Goal: Information Seeking & Learning: Learn about a topic

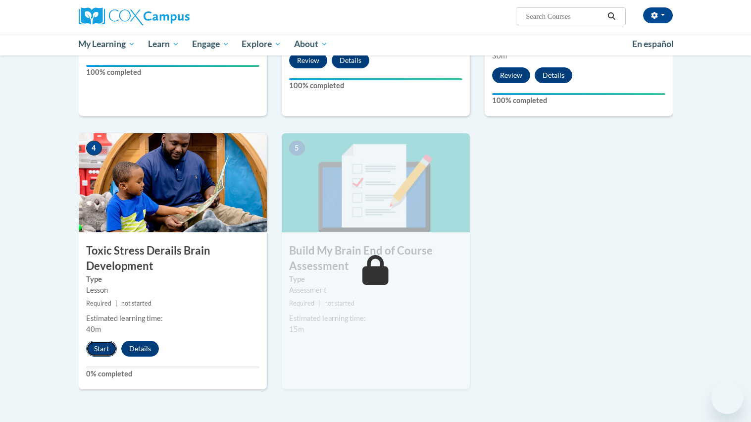
click at [99, 355] on button "Start" at bounding box center [101, 349] width 31 height 16
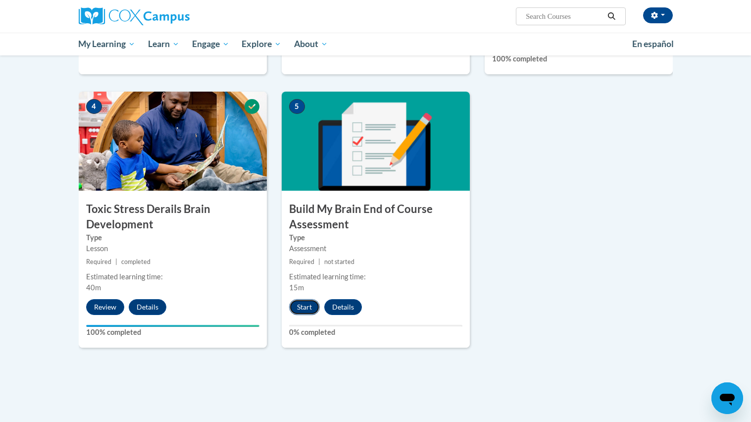
click at [305, 311] on button "Start" at bounding box center [304, 307] width 31 height 16
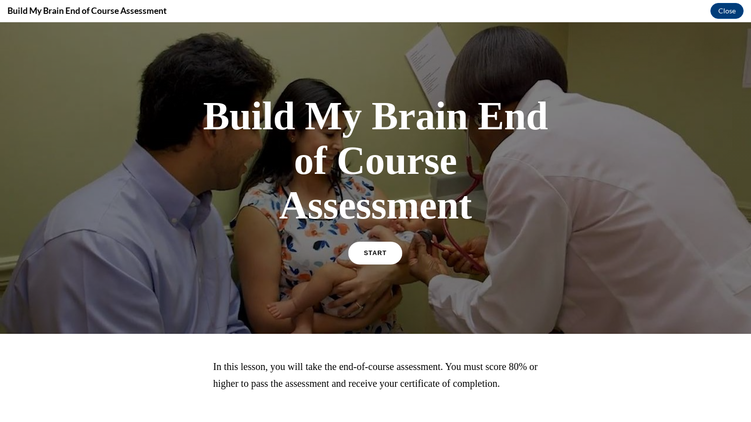
click at [391, 250] on link "START" at bounding box center [376, 253] width 54 height 23
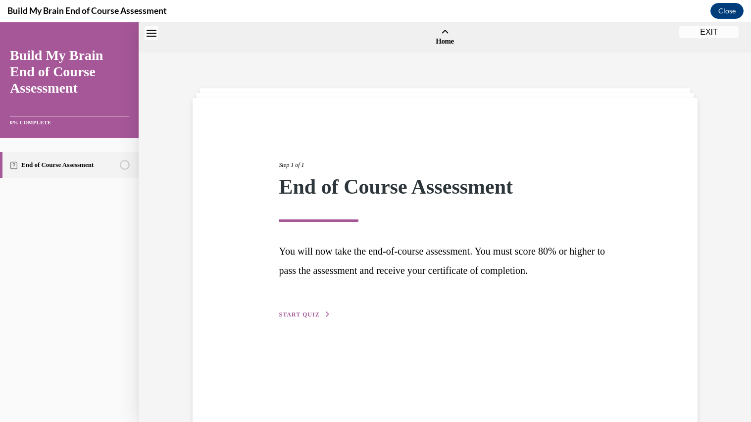
scroll to position [31, 0]
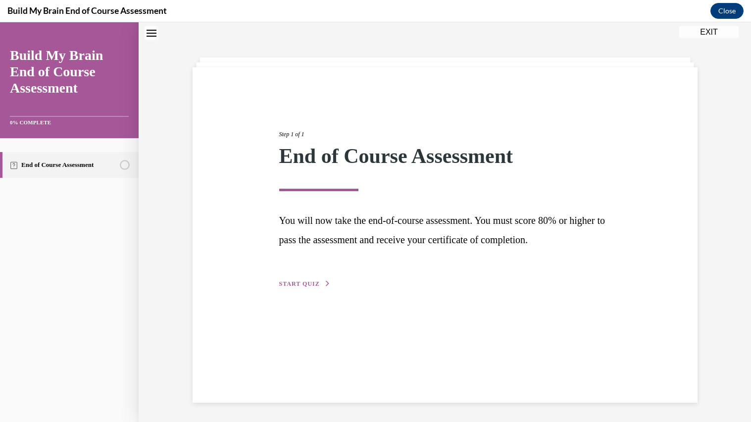
click at [315, 283] on span "START QUIZ" at bounding box center [299, 283] width 41 height 7
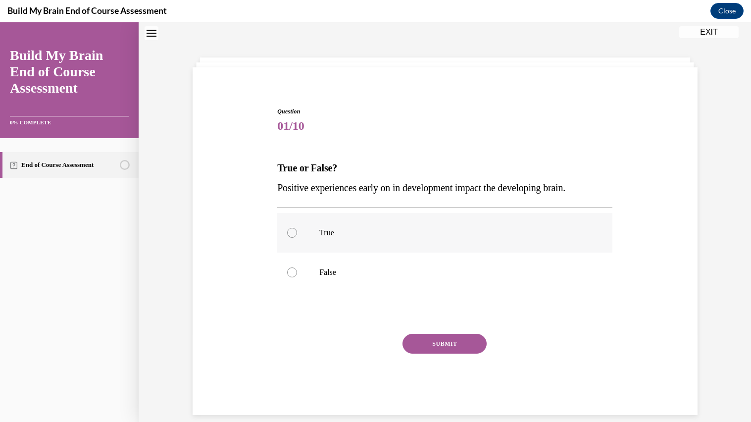
click at [342, 240] on label "True" at bounding box center [444, 233] width 335 height 40
click at [297, 238] on input "True" at bounding box center [292, 233] width 10 height 10
radio input "true"
click at [422, 336] on button "SUBMIT" at bounding box center [445, 344] width 84 height 20
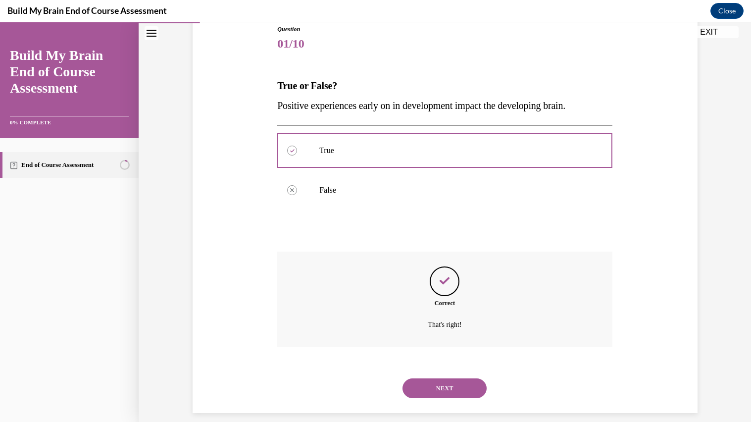
scroll to position [123, 0]
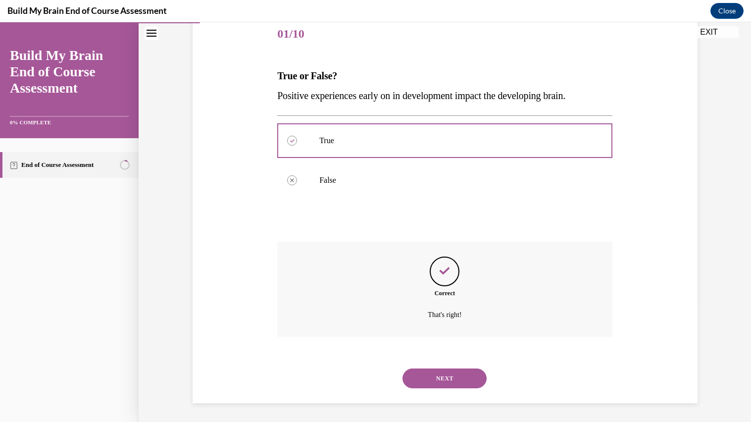
click at [431, 365] on div "NEXT" at bounding box center [444, 379] width 335 height 40
click at [435, 380] on button "NEXT" at bounding box center [445, 378] width 84 height 20
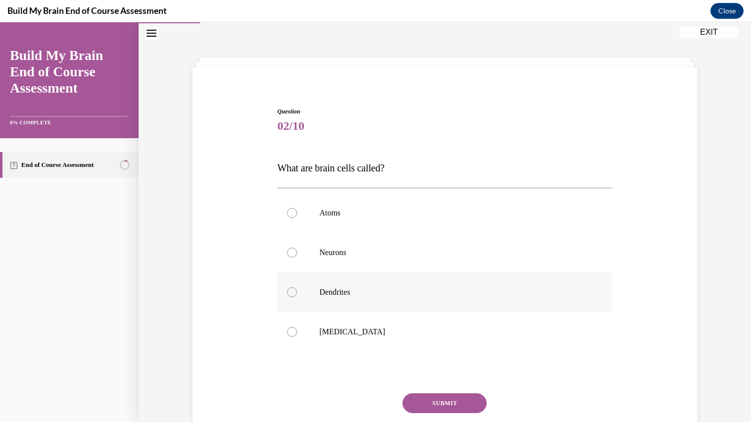
scroll to position [43, 0]
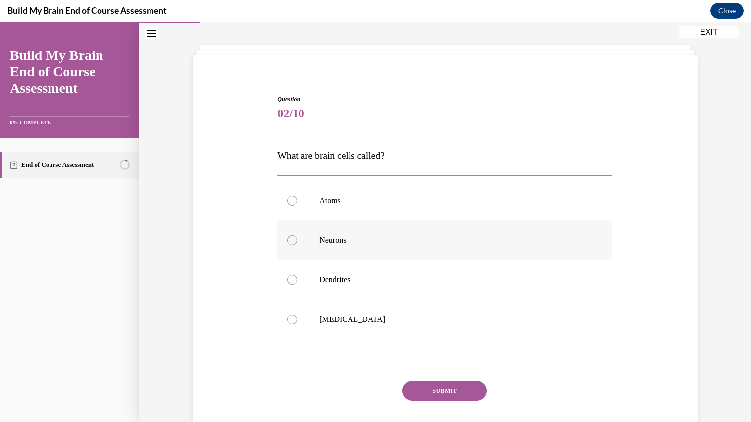
click at [359, 244] on p "Neurons" at bounding box center [453, 240] width 268 height 10
click at [297, 244] on input "Neurons" at bounding box center [292, 240] width 10 height 10
radio input "true"
click at [446, 373] on div "Question 02/10 What are brain cells called? Atoms Neurons Dendrites [MEDICAL_DA…" at bounding box center [444, 279] width 335 height 368
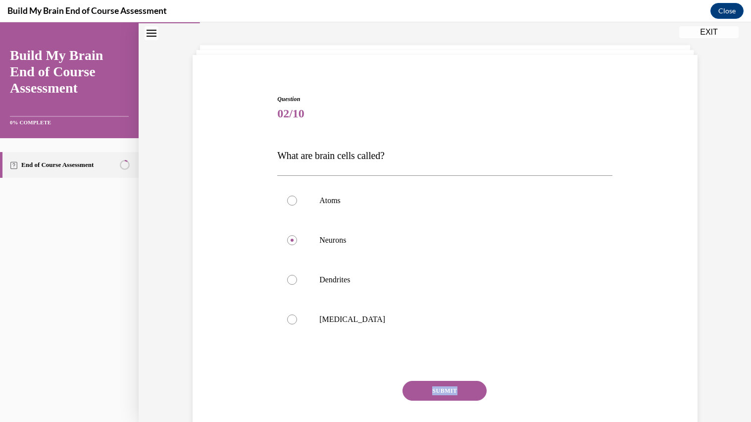
click at [443, 384] on button "SUBMIT" at bounding box center [445, 391] width 84 height 20
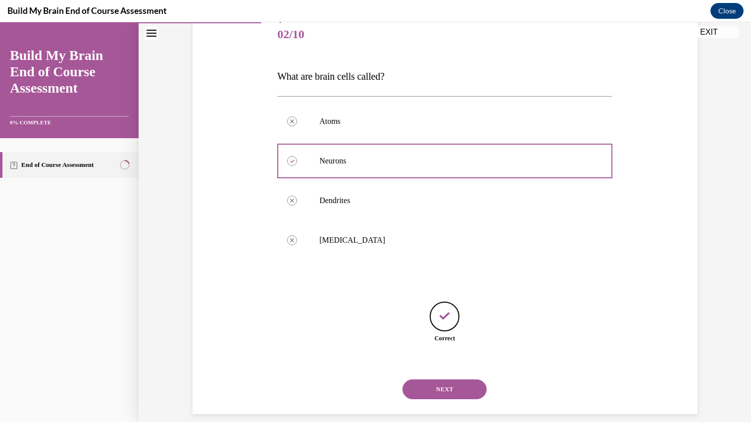
scroll to position [134, 0]
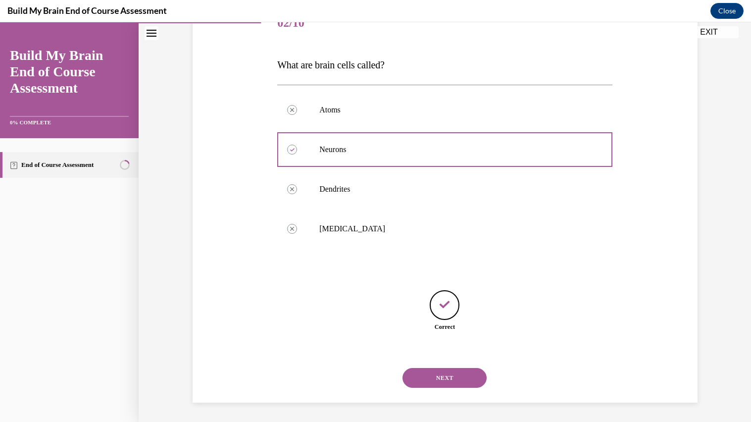
click at [443, 384] on button "NEXT" at bounding box center [445, 378] width 84 height 20
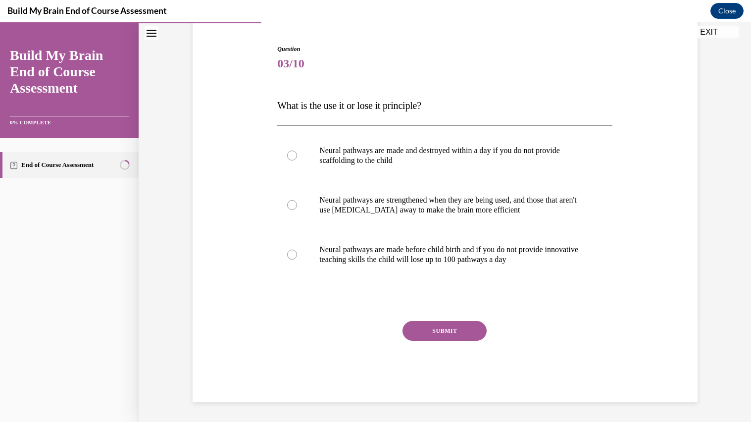
scroll to position [93, 0]
click at [430, 207] on p "Neural pathways are strengthened when they are being used, and those that aren'…" at bounding box center [453, 206] width 268 height 20
click at [297, 207] on input "Neural pathways are strengthened when they are being used, and those that aren'…" at bounding box center [292, 206] width 10 height 10
radio input "true"
click at [434, 341] on div "SUBMIT" at bounding box center [444, 346] width 335 height 50
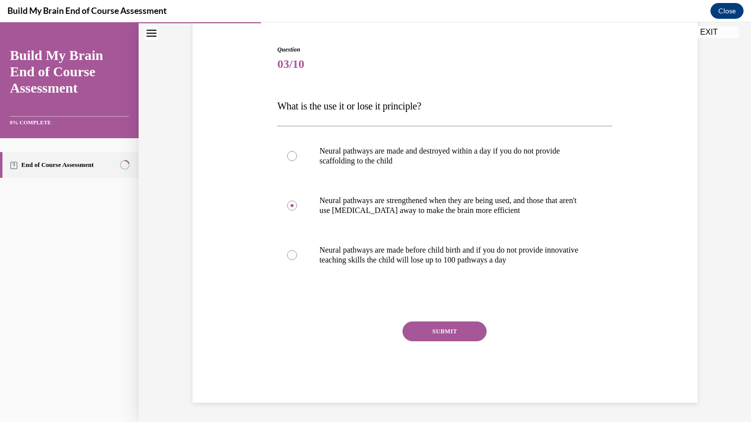
click at [441, 332] on button "SUBMIT" at bounding box center [445, 331] width 84 height 20
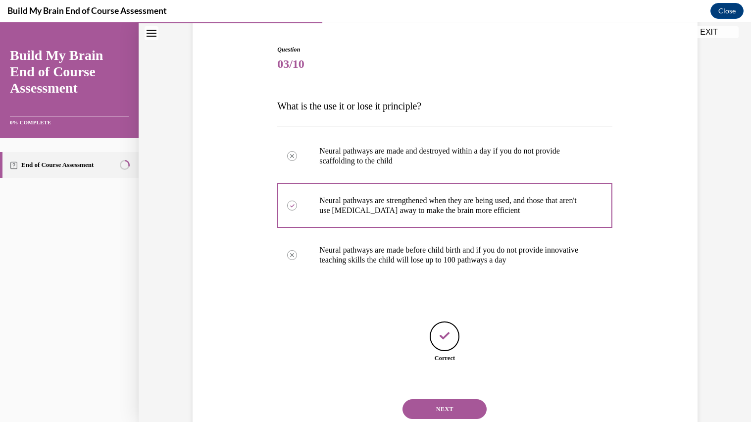
scroll to position [124, 0]
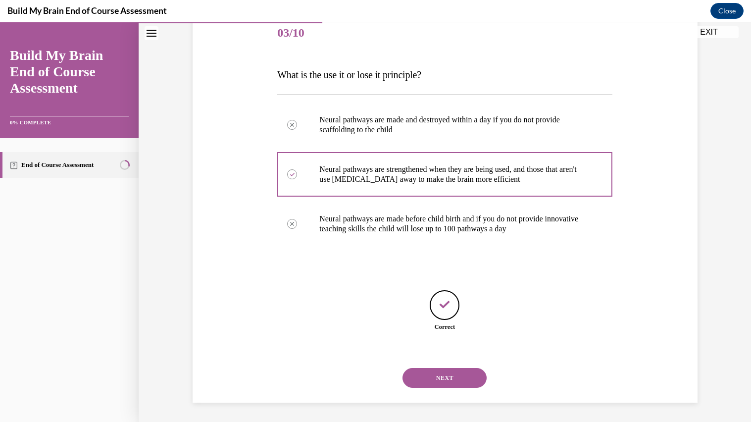
click at [432, 389] on div "NEXT" at bounding box center [444, 378] width 335 height 40
click at [441, 385] on button "NEXT" at bounding box center [445, 378] width 84 height 20
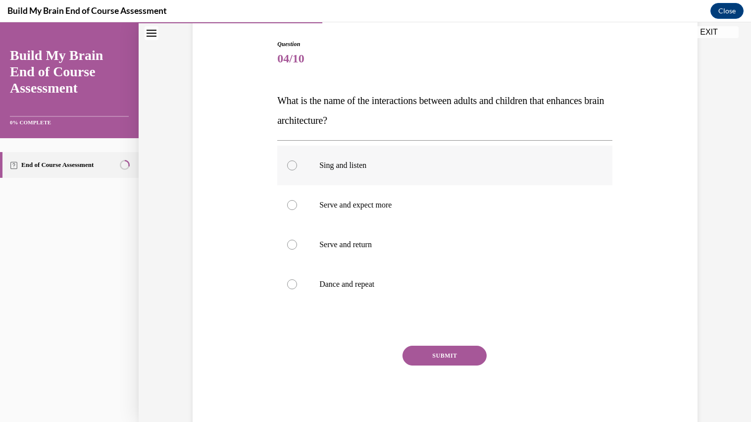
scroll to position [100, 0]
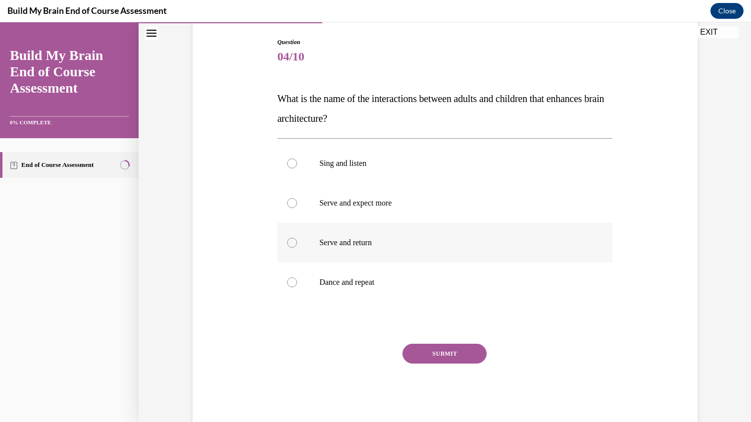
click at [409, 246] on p "Serve and return" at bounding box center [453, 243] width 268 height 10
click at [297, 246] on input "Serve and return" at bounding box center [292, 243] width 10 height 10
radio input "true"
click at [424, 349] on button "SUBMIT" at bounding box center [445, 354] width 84 height 20
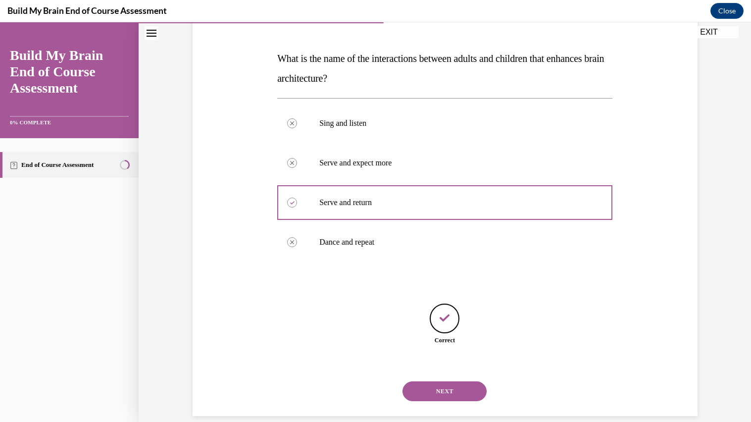
scroll to position [154, 0]
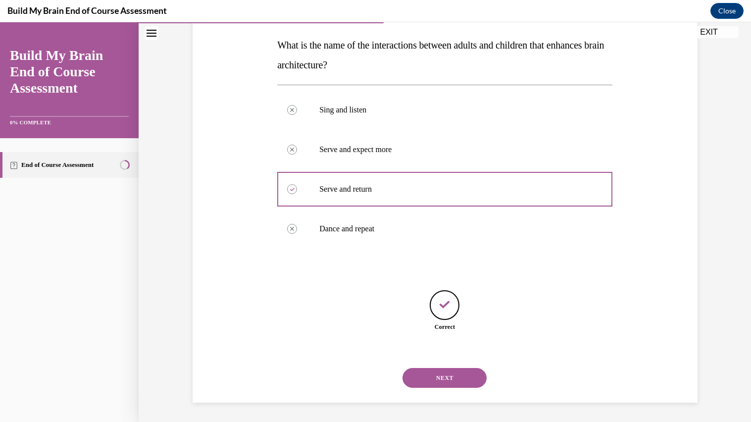
click at [447, 384] on button "NEXT" at bounding box center [445, 378] width 84 height 20
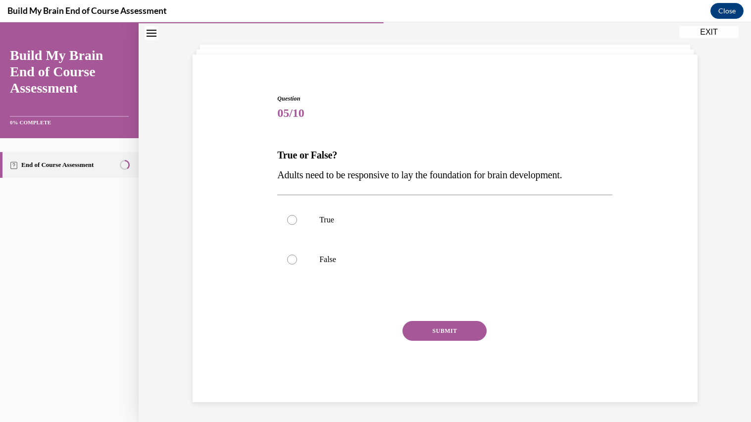
scroll to position [43, 0]
click at [412, 234] on label "True" at bounding box center [444, 221] width 335 height 40
click at [297, 225] on input "True" at bounding box center [292, 220] width 10 height 10
radio input "true"
click at [467, 331] on button "SUBMIT" at bounding box center [445, 331] width 84 height 20
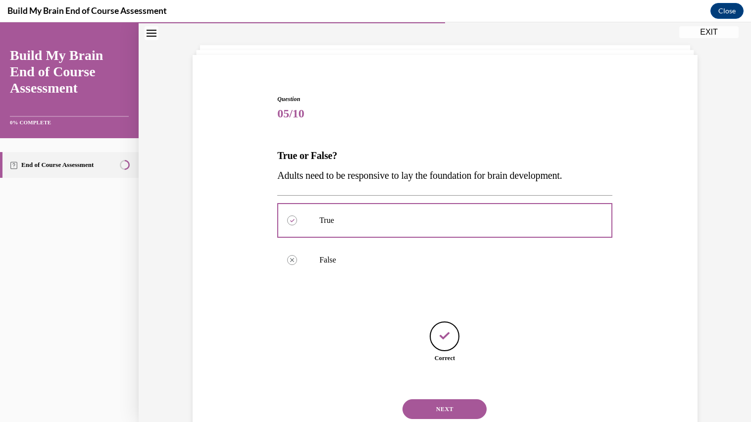
scroll to position [75, 0]
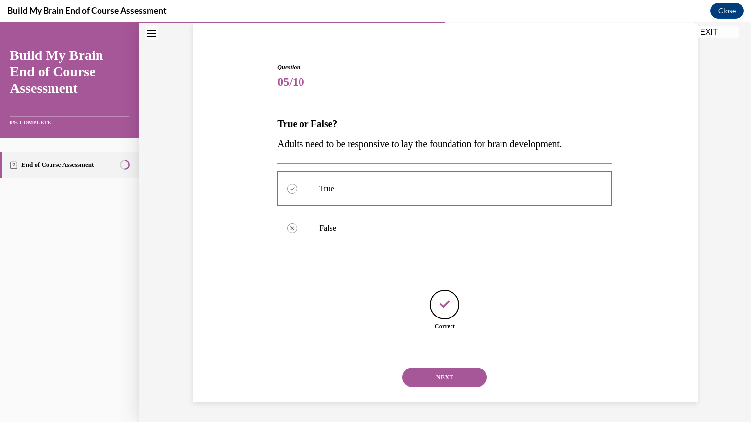
click at [443, 374] on button "NEXT" at bounding box center [445, 378] width 84 height 20
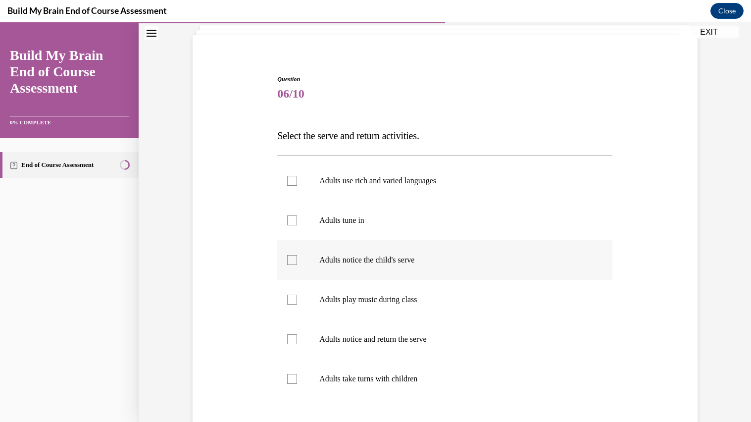
scroll to position [64, 0]
click at [342, 226] on label "Adults tune in" at bounding box center [444, 220] width 335 height 40
click at [297, 224] on input "Adults tune in" at bounding box center [292, 219] width 10 height 10
checkbox input "true"
click at [346, 259] on p "Adults notice the child's serve" at bounding box center [453, 259] width 268 height 10
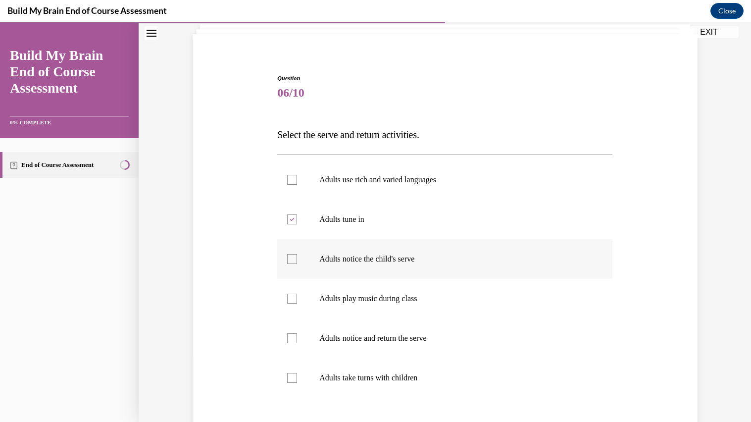
click at [297, 259] on input "Adults notice the child's serve" at bounding box center [292, 259] width 10 height 10
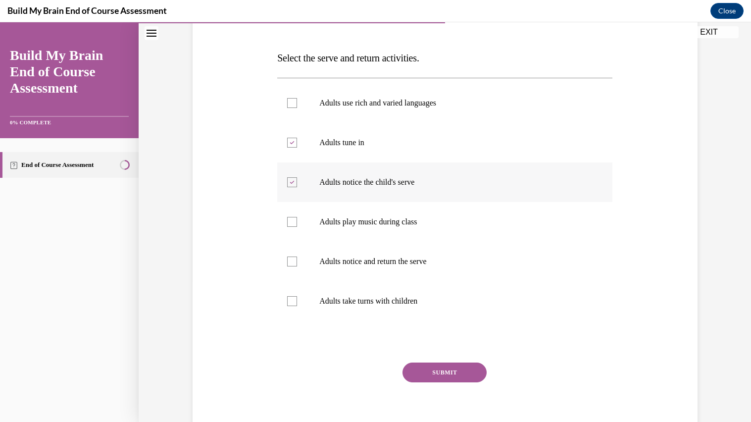
click at [378, 196] on label "Adults notice the child's serve" at bounding box center [444, 182] width 335 height 40
click at [297, 187] on input "Adults notice the child's serve" at bounding box center [292, 182] width 10 height 10
checkbox input "false"
click at [373, 222] on p "Adults play music during class" at bounding box center [453, 222] width 268 height 10
click at [297, 222] on input "Adults play music during class" at bounding box center [292, 222] width 10 height 10
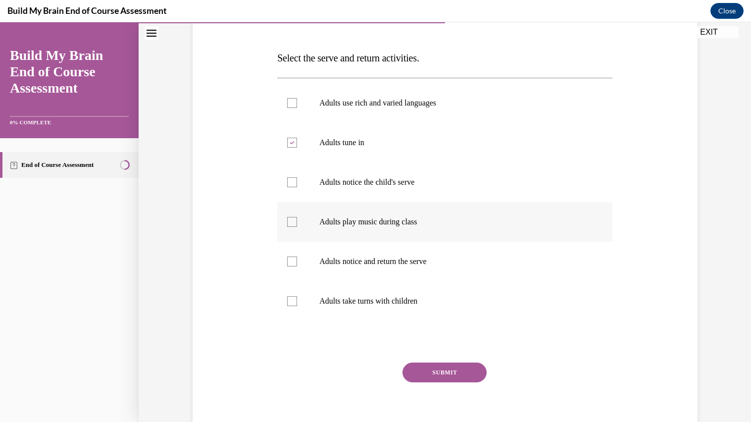
checkbox input "true"
click at [393, 176] on label "Adults notice the child's serve" at bounding box center [444, 182] width 335 height 40
click at [297, 177] on input "Adults notice the child's serve" at bounding box center [292, 182] width 10 height 10
checkbox input "true"
click at [362, 257] on p "Adults notice and return the serve" at bounding box center [453, 262] width 268 height 10
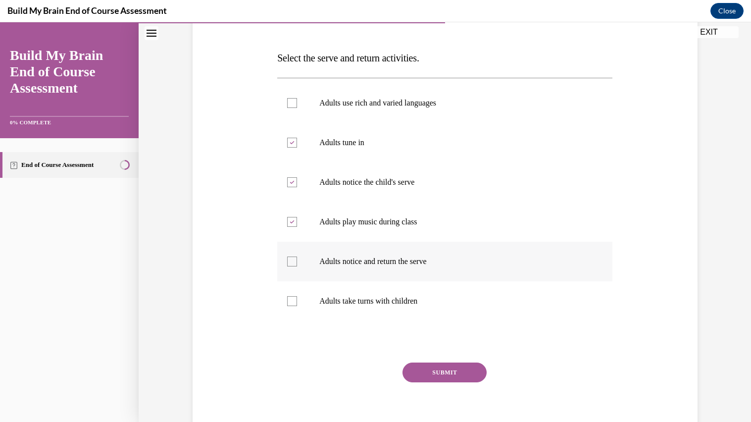
click at [297, 257] on input "Adults notice and return the serve" at bounding box center [292, 262] width 10 height 10
checkbox input "true"
click at [368, 296] on p "Adults take turns with children" at bounding box center [453, 301] width 268 height 10
click at [297, 296] on input "Adults take turns with children" at bounding box center [292, 301] width 10 height 10
checkbox input "true"
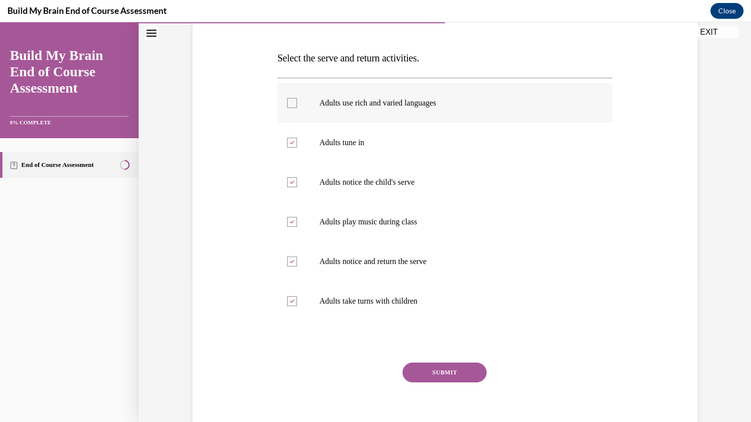
click at [313, 103] on label "Adults use rich and varied languages" at bounding box center [444, 103] width 335 height 40
click at [297, 103] on input "Adults use rich and varied languages" at bounding box center [292, 103] width 10 height 10
checkbox input "true"
click at [456, 376] on button "SUBMIT" at bounding box center [445, 373] width 84 height 20
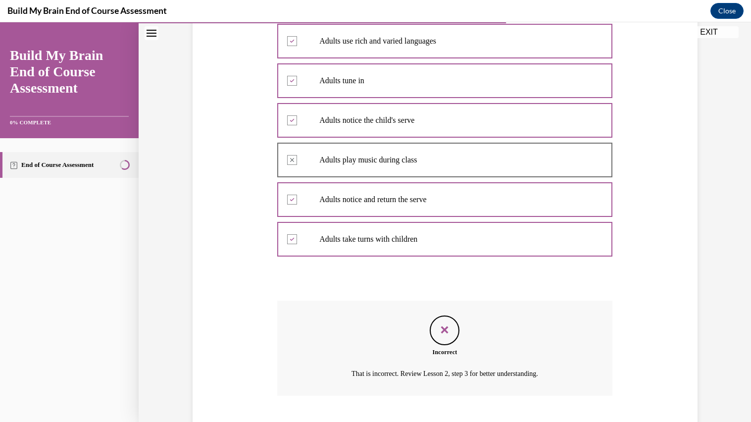
scroll to position [262, 0]
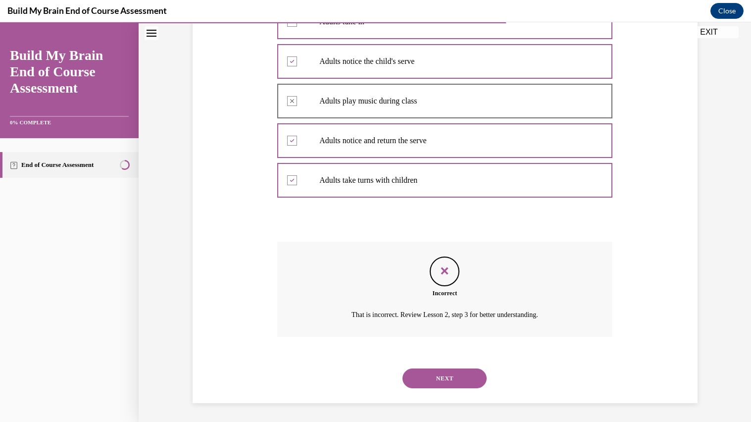
click at [435, 367] on div "NEXT" at bounding box center [444, 379] width 335 height 40
click at [431, 374] on button "NEXT" at bounding box center [445, 378] width 84 height 20
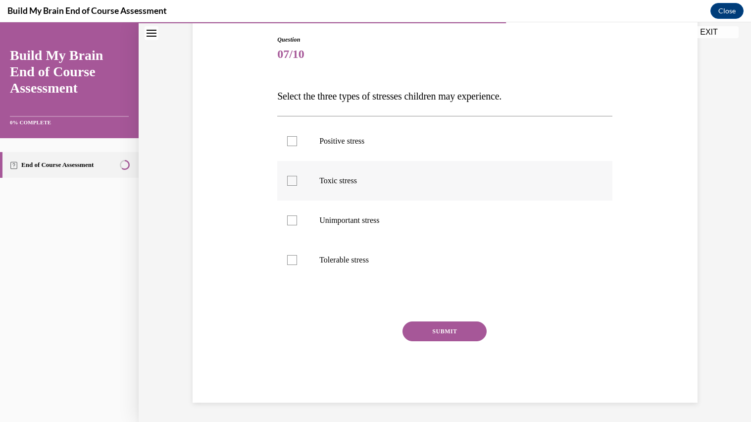
click at [347, 161] on label "Toxic stress" at bounding box center [444, 181] width 335 height 40
click at [297, 176] on input "Toxic stress" at bounding box center [292, 181] width 10 height 10
checkbox input "true"
click at [349, 150] on label "Positive stress" at bounding box center [444, 141] width 335 height 40
click at [297, 146] on input "Positive stress" at bounding box center [292, 141] width 10 height 10
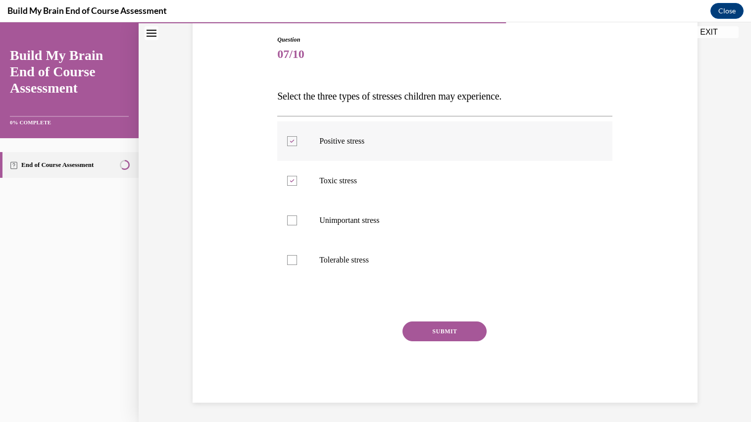
click at [351, 133] on label "Positive stress" at bounding box center [444, 141] width 335 height 40
click at [297, 136] on input "Positive stress" at bounding box center [292, 141] width 10 height 10
checkbox input "false"
click at [358, 221] on p "Unimportant stress" at bounding box center [453, 220] width 268 height 10
click at [297, 221] on input "Unimportant stress" at bounding box center [292, 220] width 10 height 10
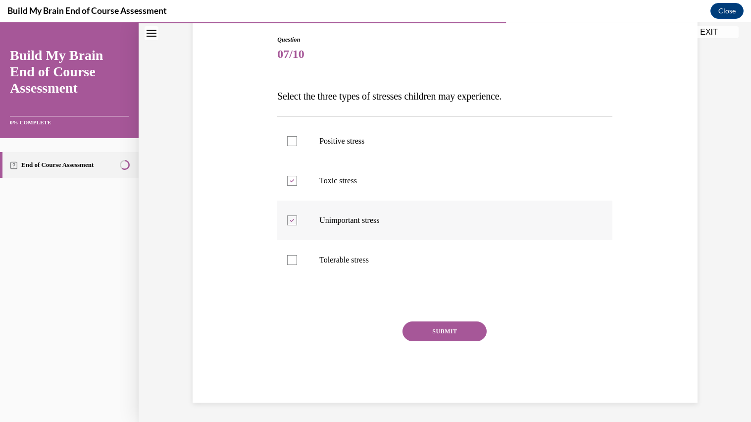
click at [350, 212] on label "Unimportant stress" at bounding box center [444, 221] width 335 height 40
click at [297, 215] on input "Unimportant stress" at bounding box center [292, 220] width 10 height 10
checkbox input "false"
click at [338, 263] on p "Tolerable stress" at bounding box center [453, 260] width 268 height 10
click at [297, 263] on input "Tolerable stress" at bounding box center [292, 260] width 10 height 10
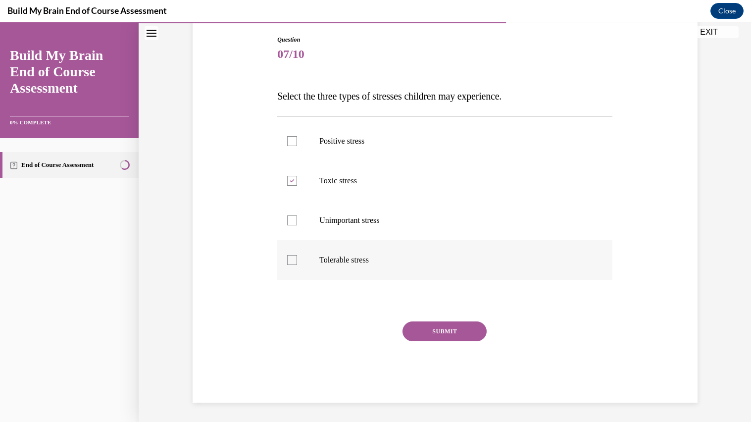
checkbox input "true"
click at [324, 139] on p "Positive stress" at bounding box center [453, 141] width 268 height 10
click at [297, 139] on input "Positive stress" at bounding box center [292, 141] width 10 height 10
checkbox input "true"
click at [430, 327] on button "SUBMIT" at bounding box center [445, 331] width 84 height 20
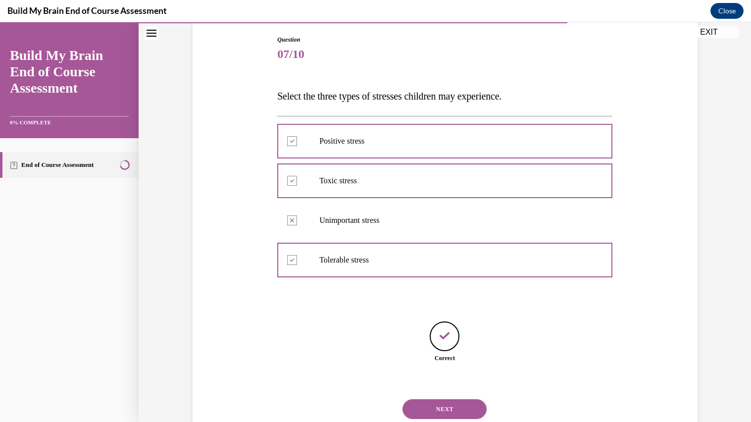
scroll to position [134, 0]
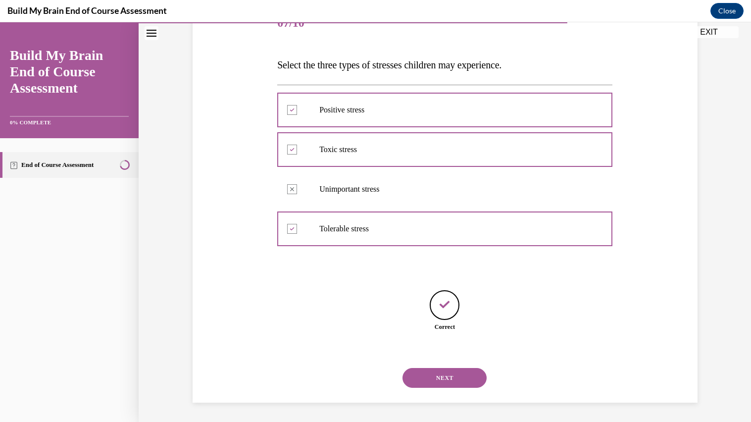
click at [440, 375] on button "NEXT" at bounding box center [445, 378] width 84 height 20
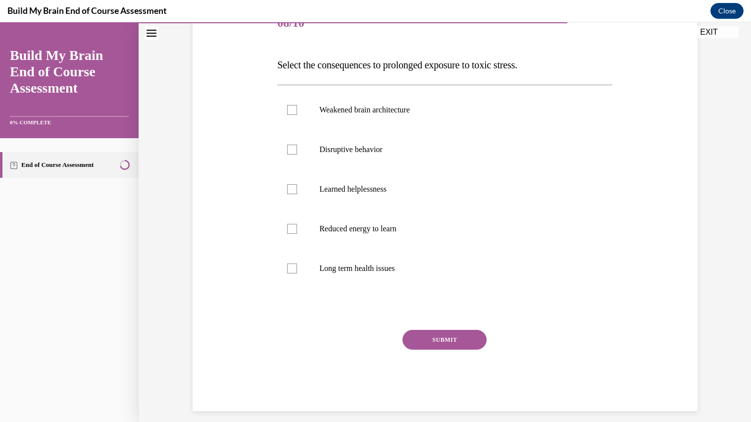
scroll to position [110, 0]
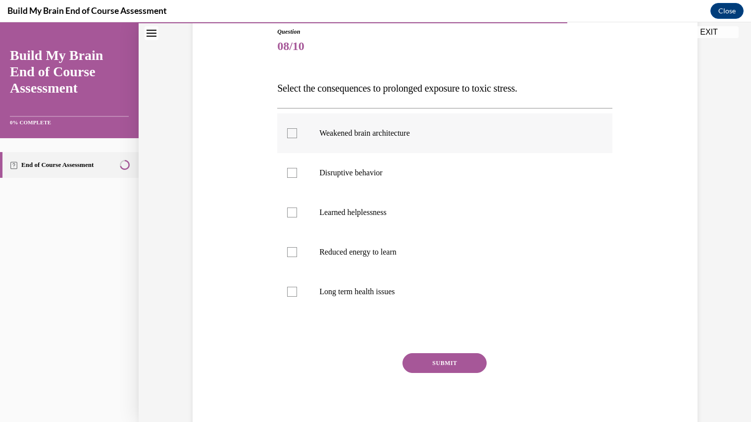
click at [398, 117] on label "Weakened brain architecture" at bounding box center [444, 133] width 335 height 40
click at [297, 128] on input "Weakened brain architecture" at bounding box center [292, 133] width 10 height 10
checkbox input "true"
click at [384, 217] on p "Learned helplessness" at bounding box center [453, 213] width 268 height 10
click at [297, 217] on input "Learned helplessness" at bounding box center [292, 213] width 10 height 10
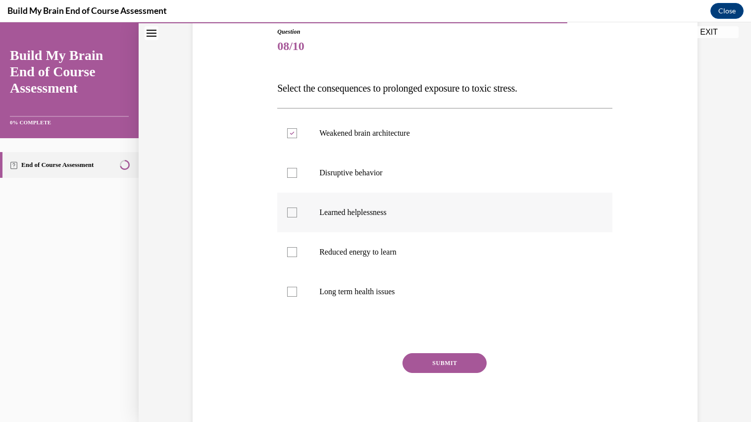
checkbox input "true"
click at [375, 278] on label "Long term health issues" at bounding box center [444, 292] width 335 height 40
click at [297, 287] on input "Long term health issues" at bounding box center [292, 292] width 10 height 10
checkbox input "true"
click at [410, 347] on div "Question 08/10 Select the consequences to prolonged exposure to toxic stress. W…" at bounding box center [444, 230] width 335 height 407
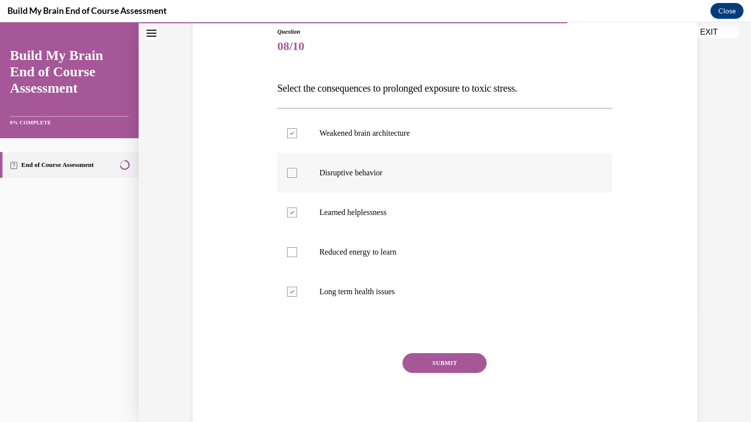
click at [357, 165] on label "Disruptive behavior" at bounding box center [444, 173] width 335 height 40
click at [297, 168] on input "Disruptive behavior" at bounding box center [292, 173] width 10 height 10
checkbox input "true"
click at [349, 210] on p "Learned helplessness" at bounding box center [453, 213] width 268 height 10
click at [297, 210] on input "Learned helplessness" at bounding box center [292, 213] width 10 height 10
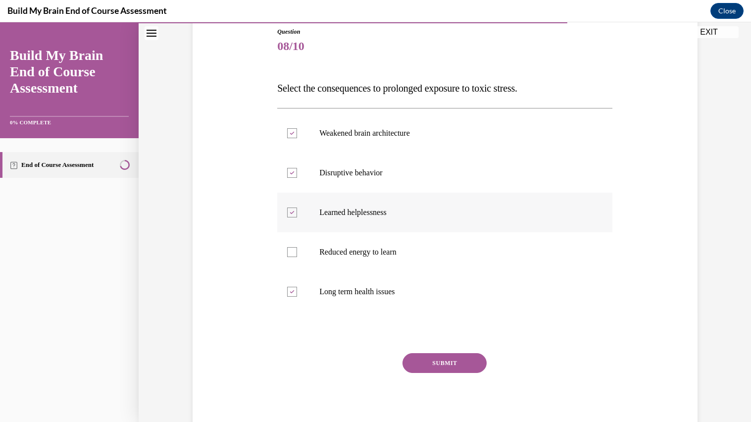
checkbox input "false"
click at [357, 254] on p "Reduced energy to learn" at bounding box center [453, 252] width 268 height 10
click at [297, 254] on input "Reduced energy to learn" at bounding box center [292, 252] width 10 height 10
checkbox input "true"
click at [363, 295] on p "Long term health issues" at bounding box center [453, 292] width 268 height 10
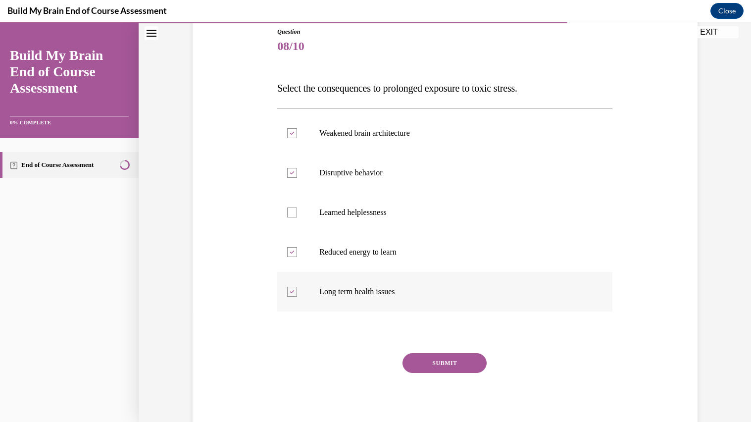
click at [297, 295] on input "Long term health issues" at bounding box center [292, 292] width 10 height 10
checkbox input "false"
click at [426, 360] on button "SUBMIT" at bounding box center [445, 363] width 84 height 20
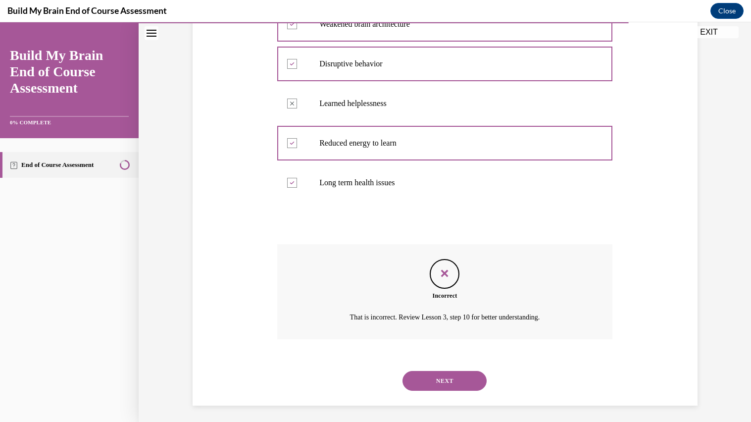
scroll to position [222, 0]
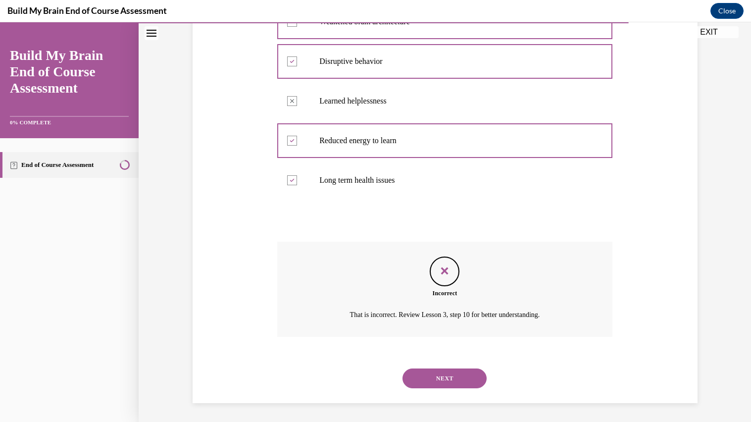
click at [432, 366] on div "NEXT" at bounding box center [444, 379] width 335 height 40
click at [426, 375] on button "NEXT" at bounding box center [445, 378] width 84 height 20
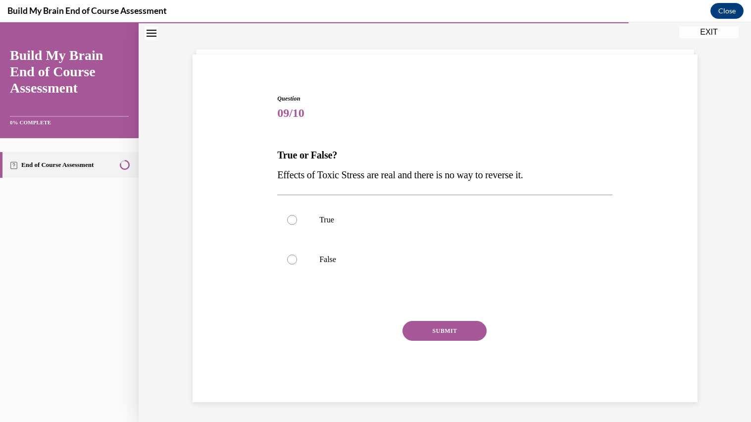
scroll to position [43, 0]
click at [339, 258] on p "False" at bounding box center [453, 260] width 268 height 10
click at [297, 258] on input "False" at bounding box center [292, 260] width 10 height 10
radio input "true"
click at [417, 319] on div "Question 09/10 True or False? Effects of Toxic Stress are real and there is no …" at bounding box center [444, 249] width 335 height 308
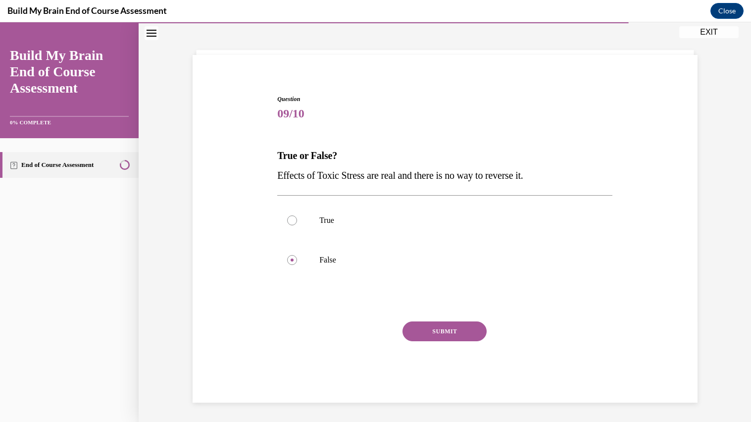
click at [414, 327] on button "SUBMIT" at bounding box center [445, 331] width 84 height 20
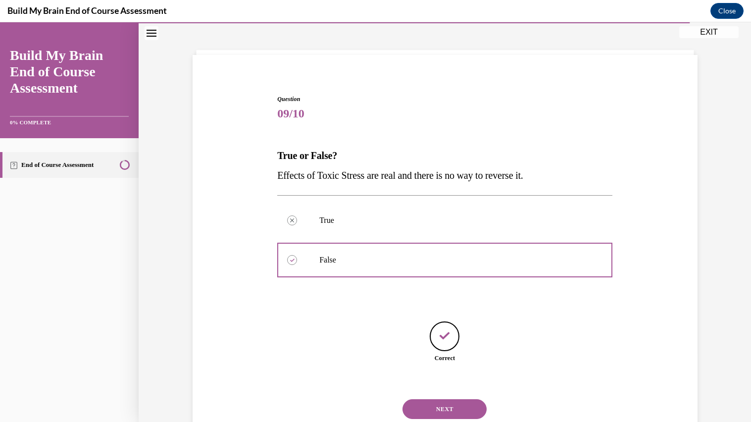
scroll to position [75, 0]
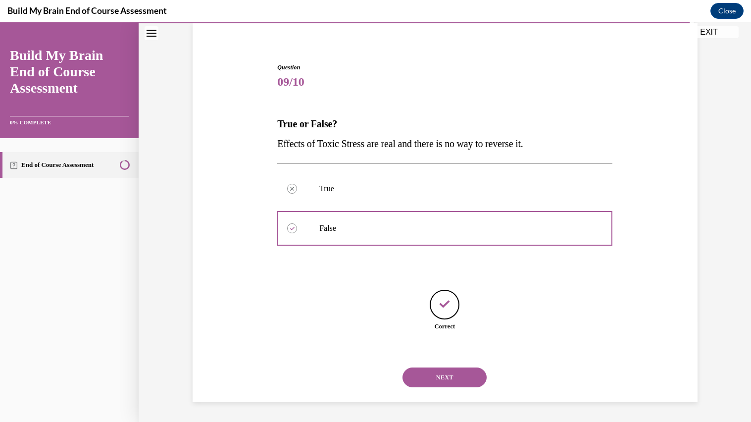
click at [462, 385] on button "NEXT" at bounding box center [445, 378] width 84 height 20
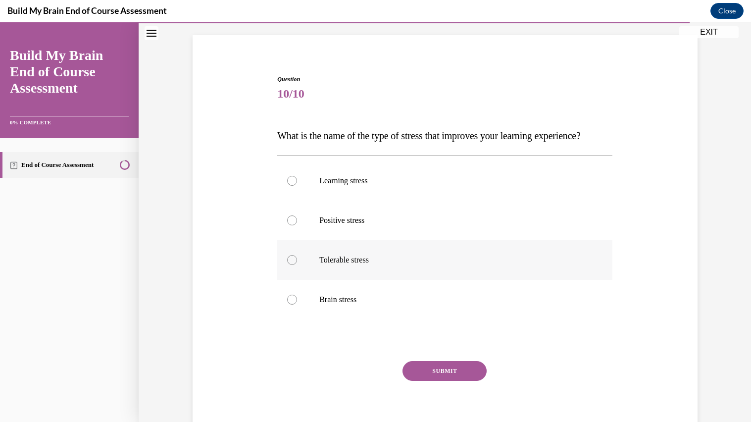
scroll to position [64, 0]
click at [341, 142] on p "What is the name of the type of stress that improves your learning experience?" at bounding box center [444, 135] width 335 height 20
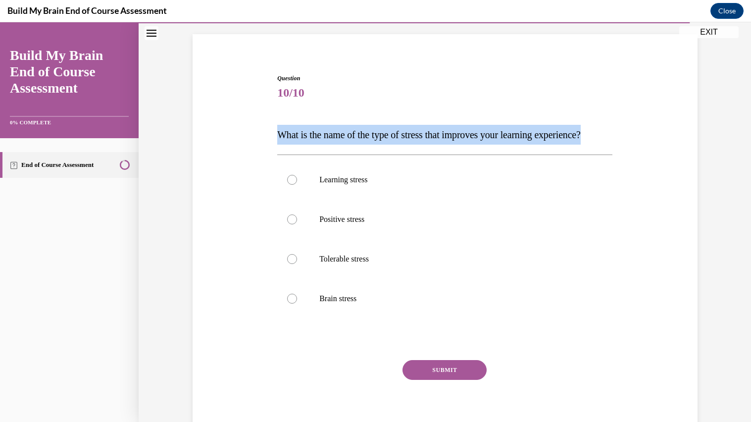
click at [341, 142] on p "What is the name of the type of stress that improves your learning experience?" at bounding box center [444, 135] width 335 height 20
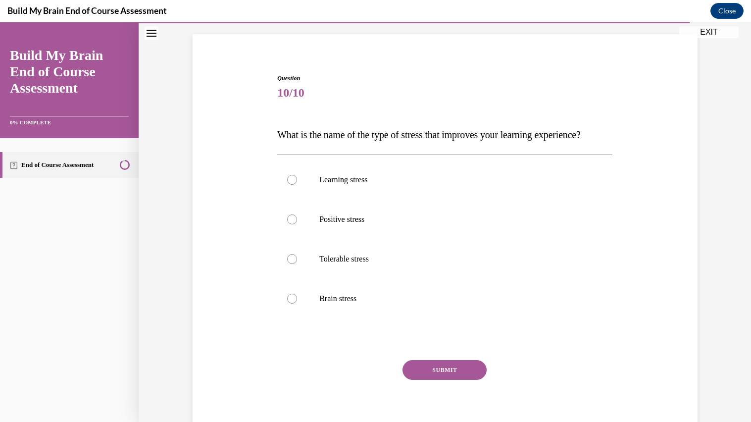
click at [341, 142] on p "What is the name of the type of stress that improves your learning experience?" at bounding box center [444, 135] width 335 height 20
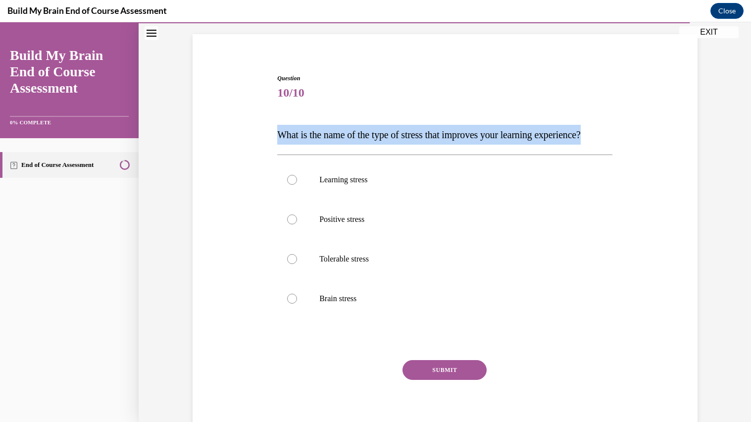
click at [341, 142] on p "What is the name of the type of stress that improves your learning experience?" at bounding box center [444, 135] width 335 height 20
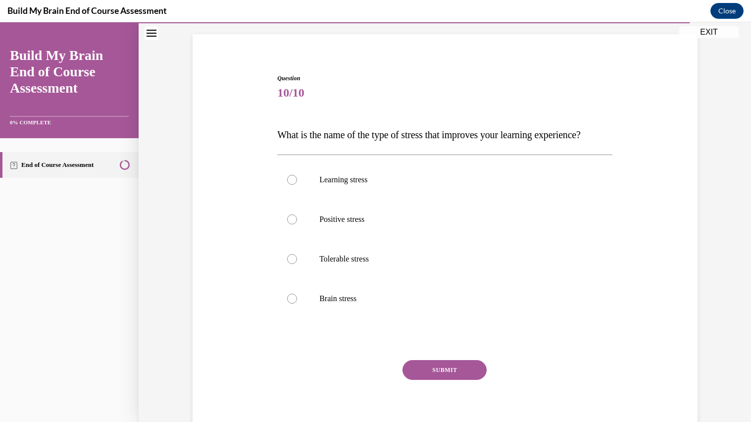
click at [341, 142] on p "What is the name of the type of stress that improves your learning experience?" at bounding box center [444, 135] width 335 height 20
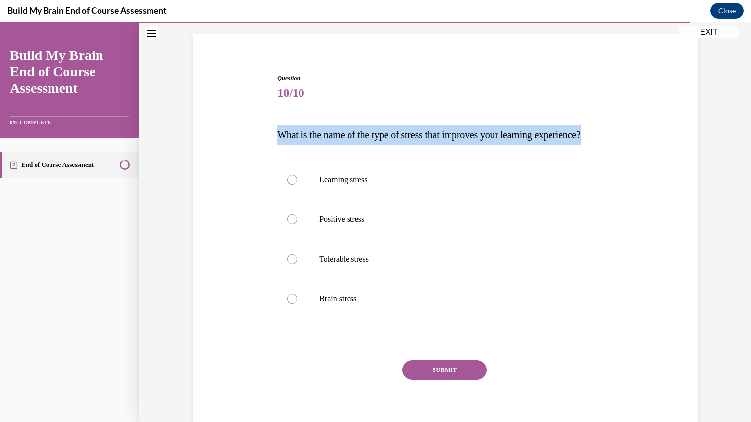
click at [341, 142] on p "What is the name of the type of stress that improves your learning experience?" at bounding box center [444, 135] width 335 height 20
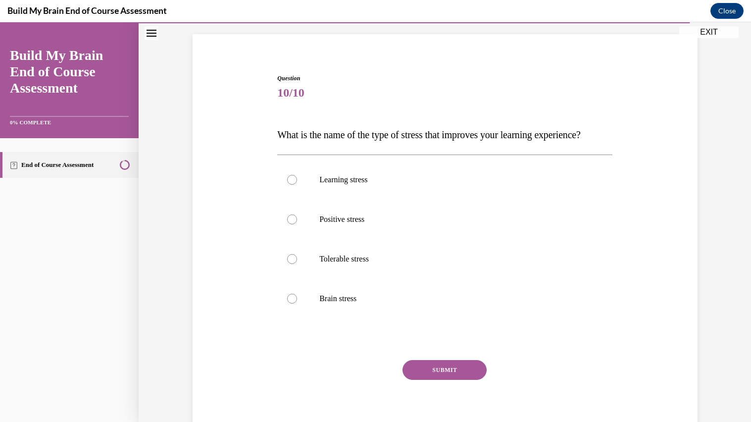
click at [341, 142] on p "What is the name of the type of stress that improves your learning experience?" at bounding box center [444, 135] width 335 height 20
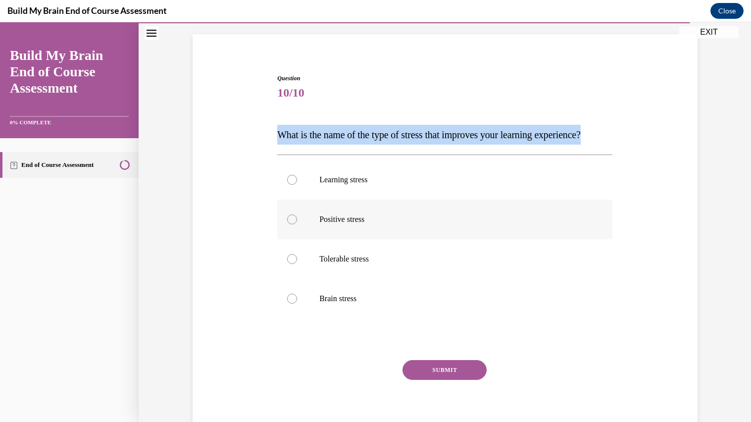
click at [341, 239] on label "Positive stress" at bounding box center [444, 220] width 335 height 40
click at [297, 224] on input "Positive stress" at bounding box center [292, 219] width 10 height 10
radio input "true"
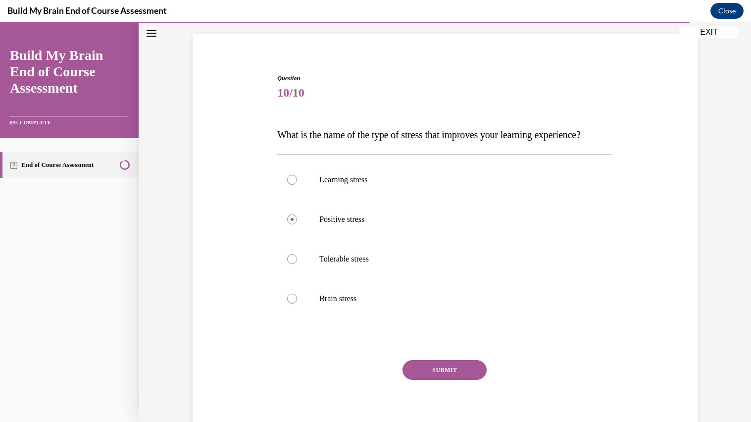
click at [460, 400] on div "SUBMIT" at bounding box center [444, 385] width 335 height 50
click at [445, 380] on button "SUBMIT" at bounding box center [445, 370] width 84 height 20
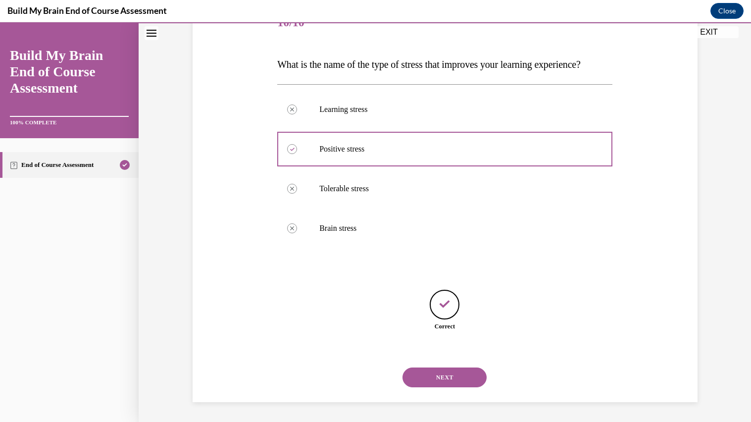
scroll to position [154, 0]
click at [463, 373] on button "NEXT" at bounding box center [445, 378] width 84 height 20
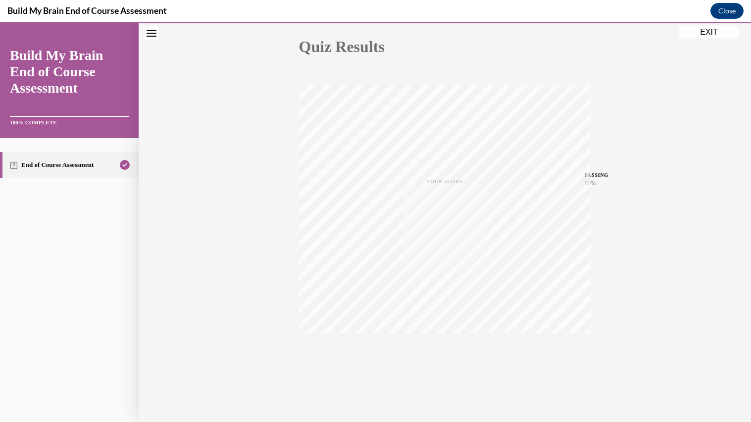
scroll to position [107, 0]
click at [716, 36] on button "EXIT" at bounding box center [709, 32] width 59 height 12
